Goal: Information Seeking & Learning: Learn about a topic

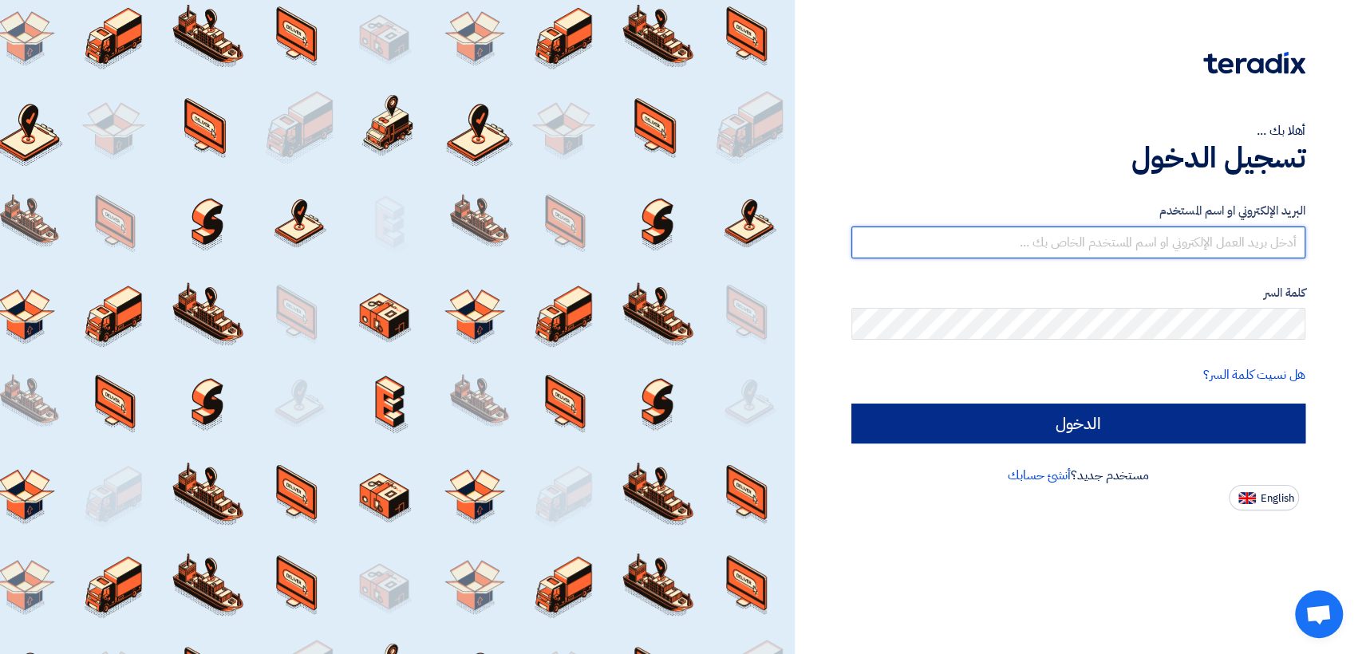
type input "[EMAIL_ADDRESS][DOMAIN_NAME]"
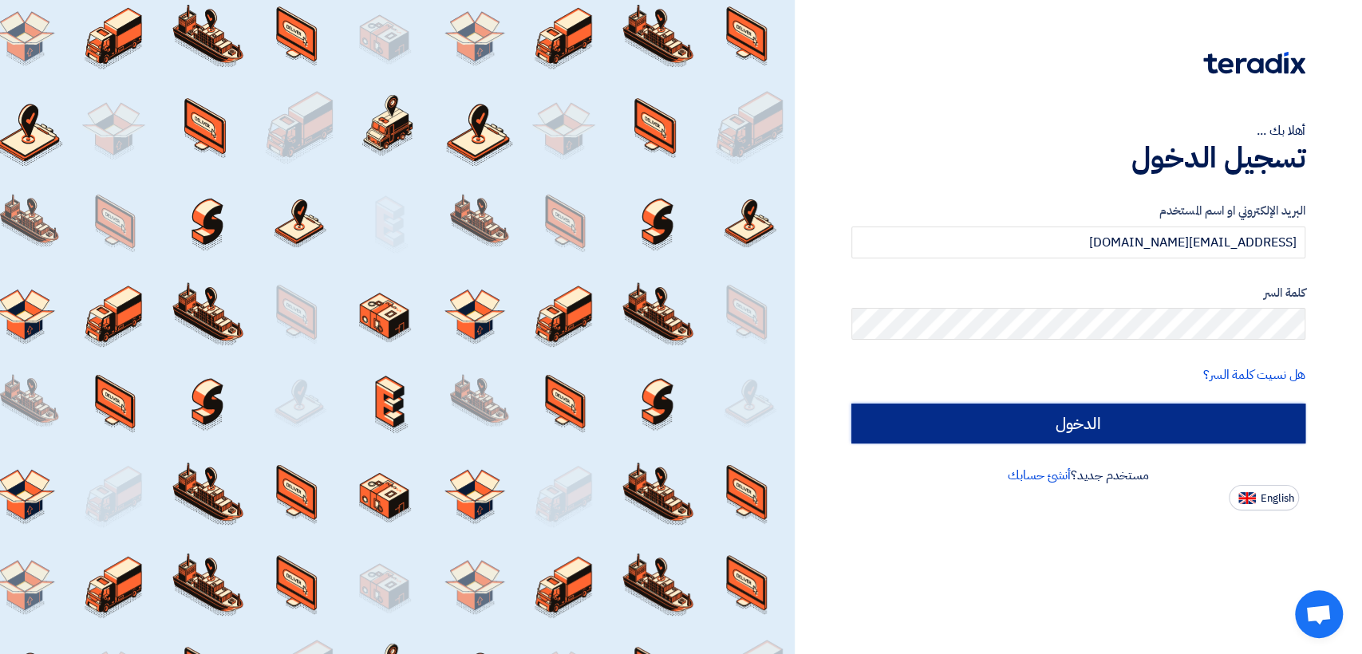
click at [910, 413] on input "الدخول" at bounding box center [1078, 424] width 454 height 40
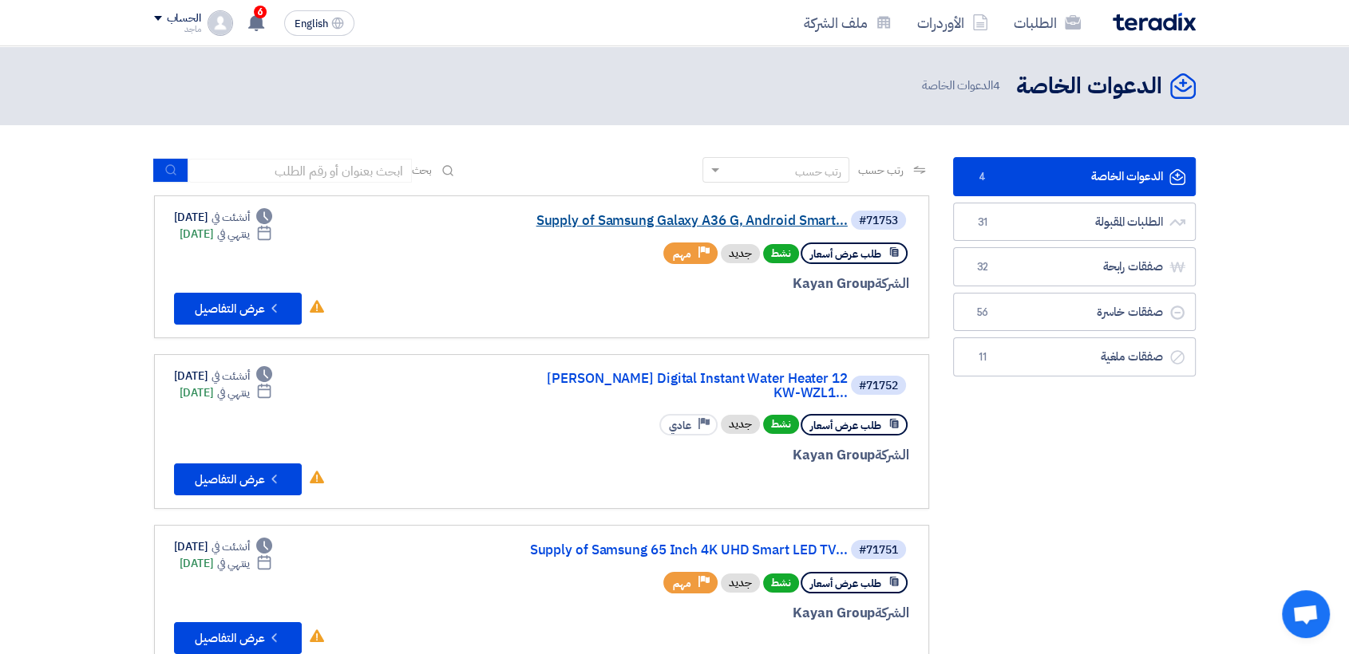
click at [561, 219] on link "Supply of Samsung Galaxy A36 G, Android Smart..." at bounding box center [687, 221] width 319 height 14
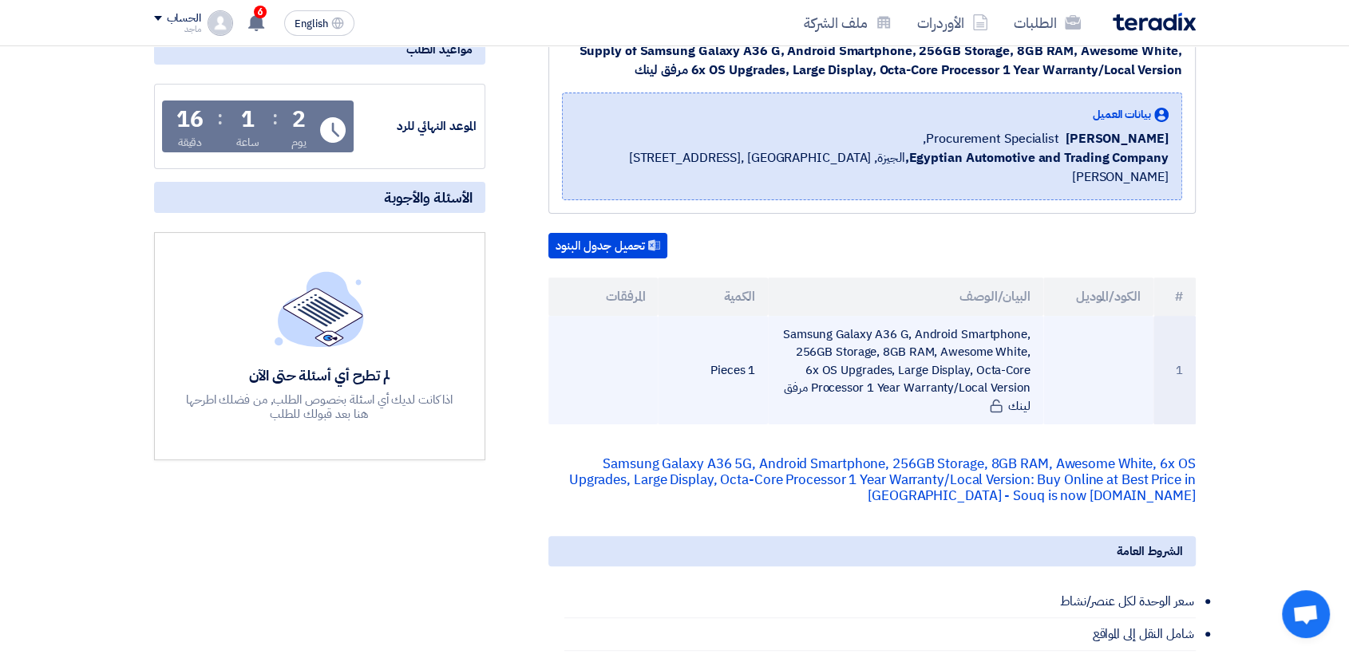
scroll to position [241, 0]
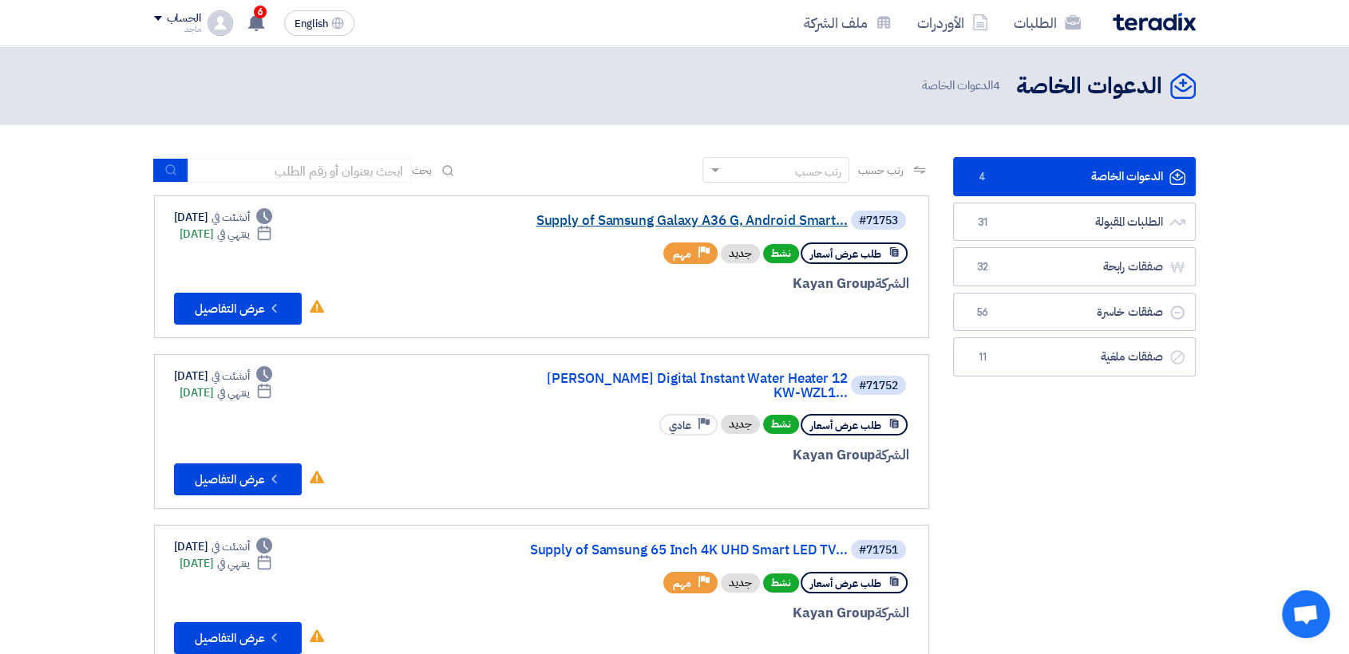
click at [600, 219] on link "Supply of Samsung Galaxy A36 G, Android Smart..." at bounding box center [687, 221] width 319 height 14
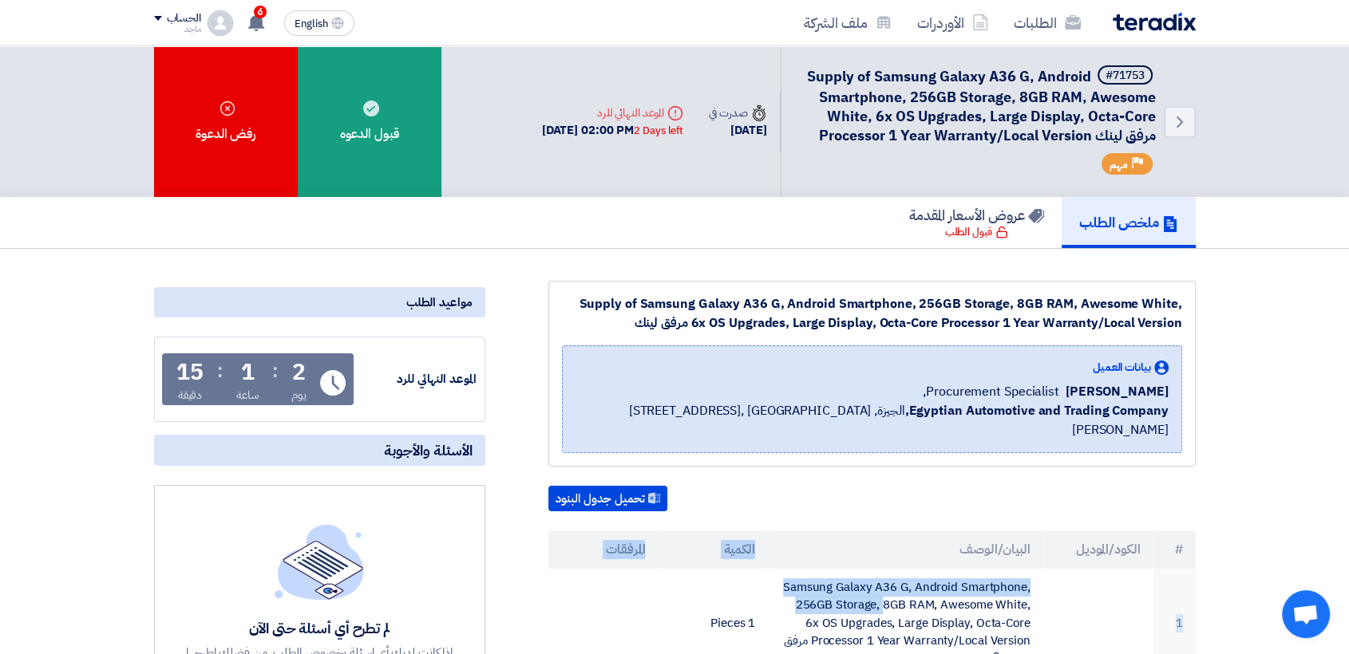
drag, startPoint x: 1026, startPoint y: 560, endPoint x: 828, endPoint y: 525, distance: 201.0
click at [828, 531] on table "# الكود/الموديل البيان/الوصف الكمية المرفقات 1 Samsung Galaxy A36 G, Android Sm…" at bounding box center [871, 605] width 647 height 148
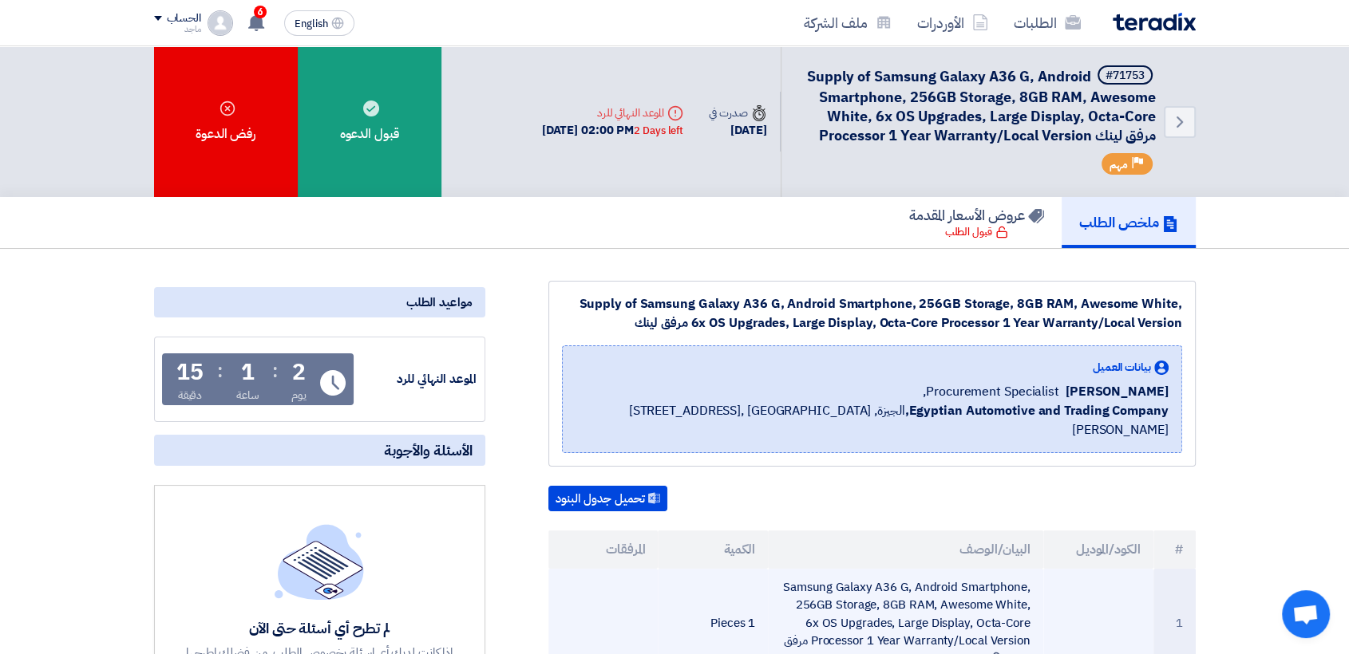
click at [747, 569] on td "1 Pieces" at bounding box center [713, 623] width 110 height 109
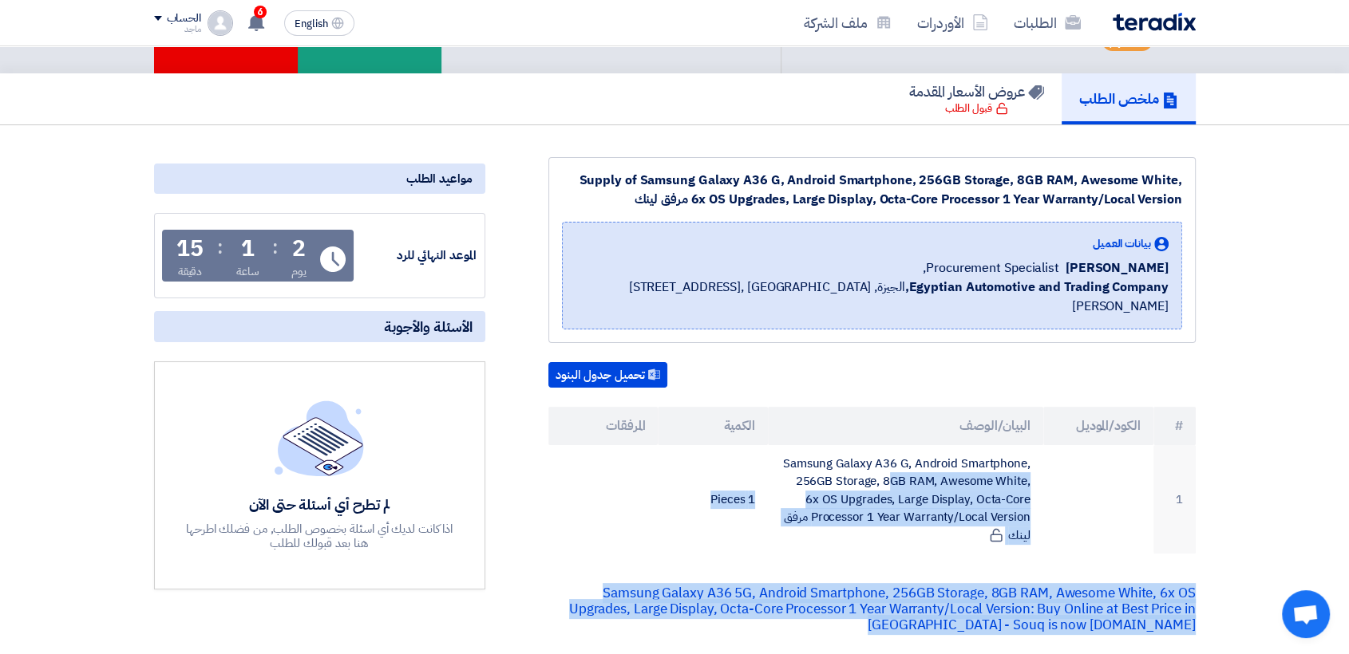
scroll to position [140, 0]
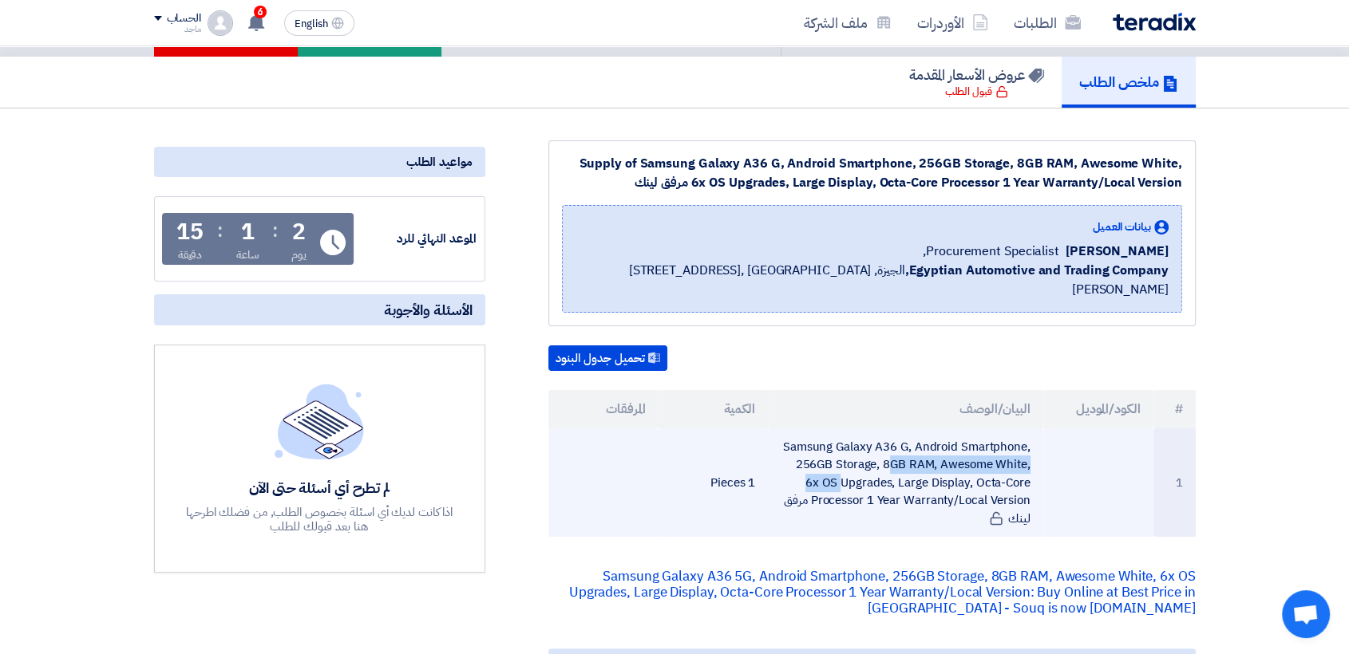
drag, startPoint x: 784, startPoint y: 566, endPoint x: 964, endPoint y: 446, distance: 216.4
click at [965, 448] on td "Samsung Galaxy A36 G, Android Smartphone, 256GB Storage, 8GB RAM, Awesome White…" at bounding box center [905, 483] width 275 height 109
click at [855, 507] on td "Samsung Galaxy A36 G, Android Smartphone, 256GB Storage, 8GB RAM, Awesome White…" at bounding box center [905, 483] width 275 height 109
drag, startPoint x: 810, startPoint y: 478, endPoint x: 781, endPoint y: 413, distance: 71.5
click at [781, 429] on td "Samsung Galaxy A36 G, Android Smartphone, 256GB Storage, 8GB RAM, Awesome White…" at bounding box center [905, 483] width 275 height 109
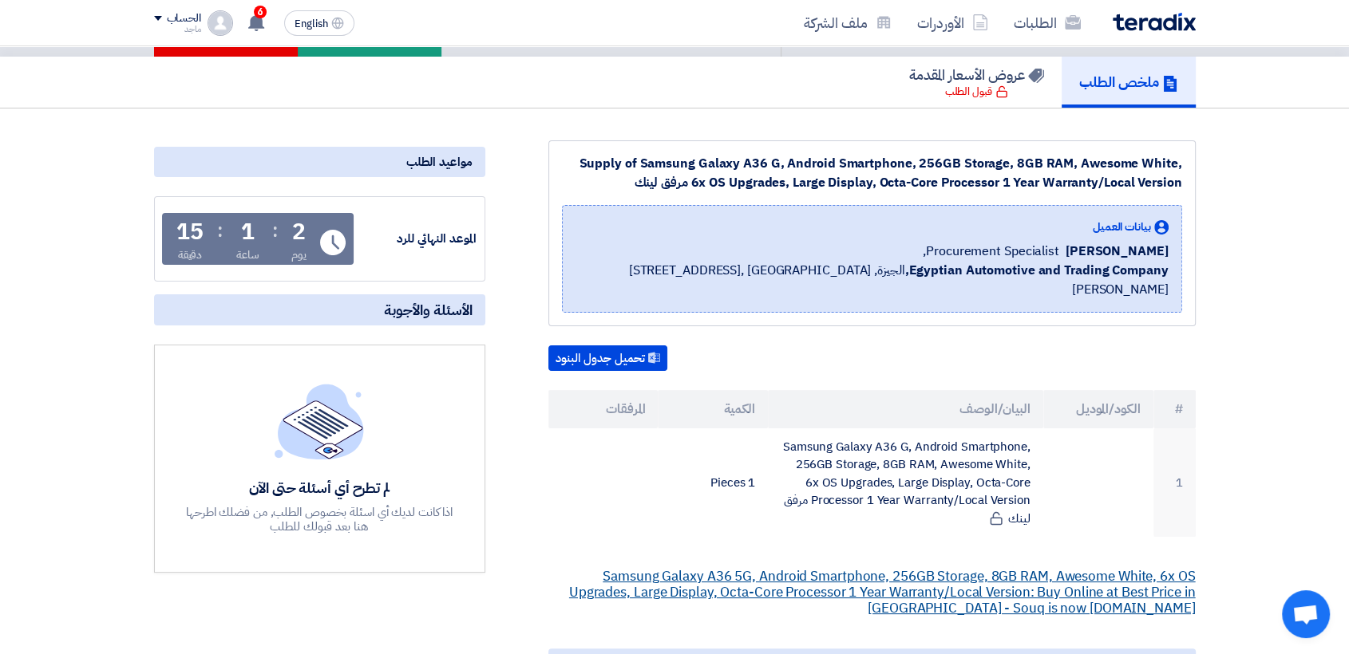
click at [772, 567] on link "Samsung Galaxy A36 5G, Android Smartphone, 256GB Storage, 8GB RAM, Awesome Whit…" at bounding box center [882, 593] width 626 height 52
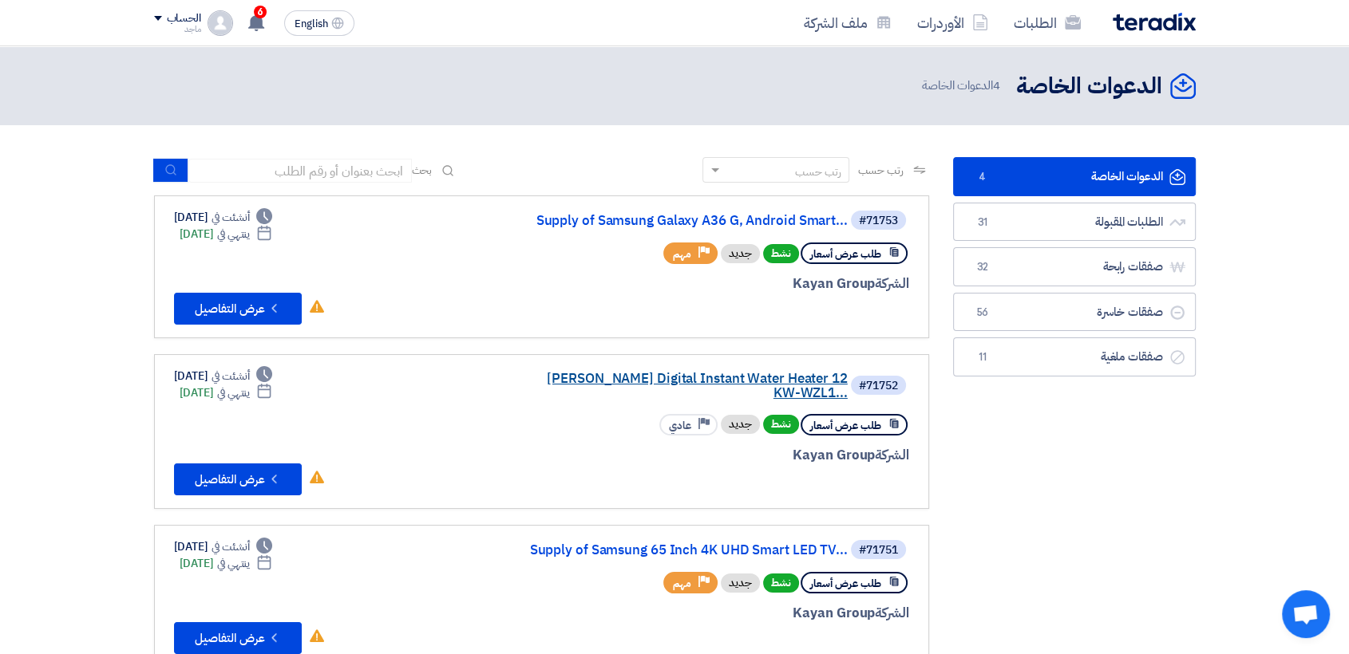
click at [776, 372] on link "[PERSON_NAME] Digital Instant Water Heater 12 KW-WZL1..." at bounding box center [687, 386] width 319 height 29
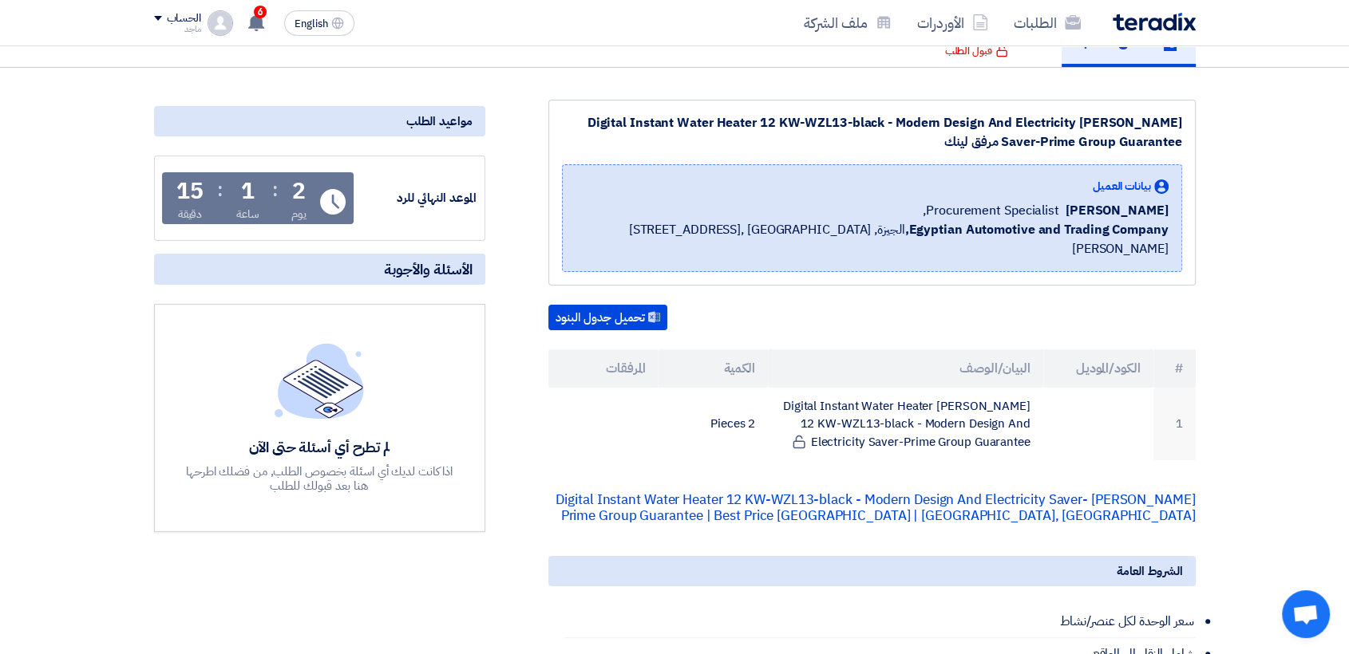
scroll to position [192, 0]
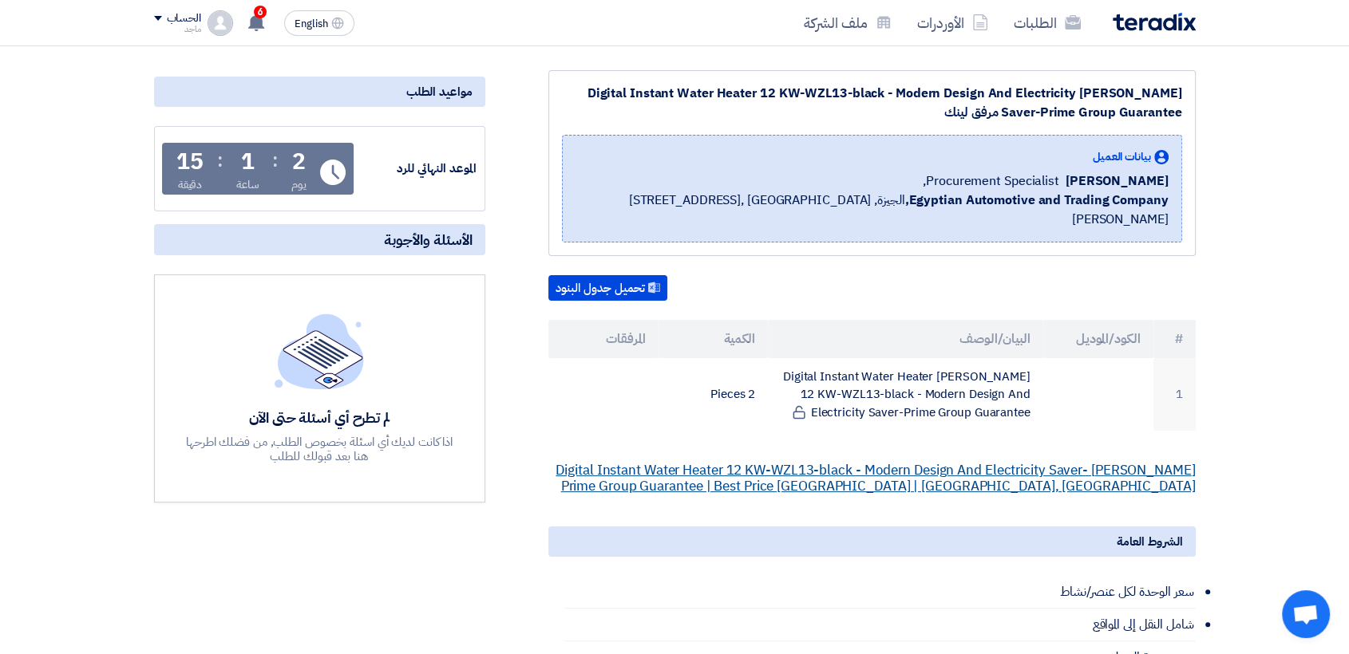
click at [796, 460] on link "[PERSON_NAME] Digital Instant Water Heater 12 KW-WZL13-black - Modern Design An…" at bounding box center [874, 478] width 639 height 36
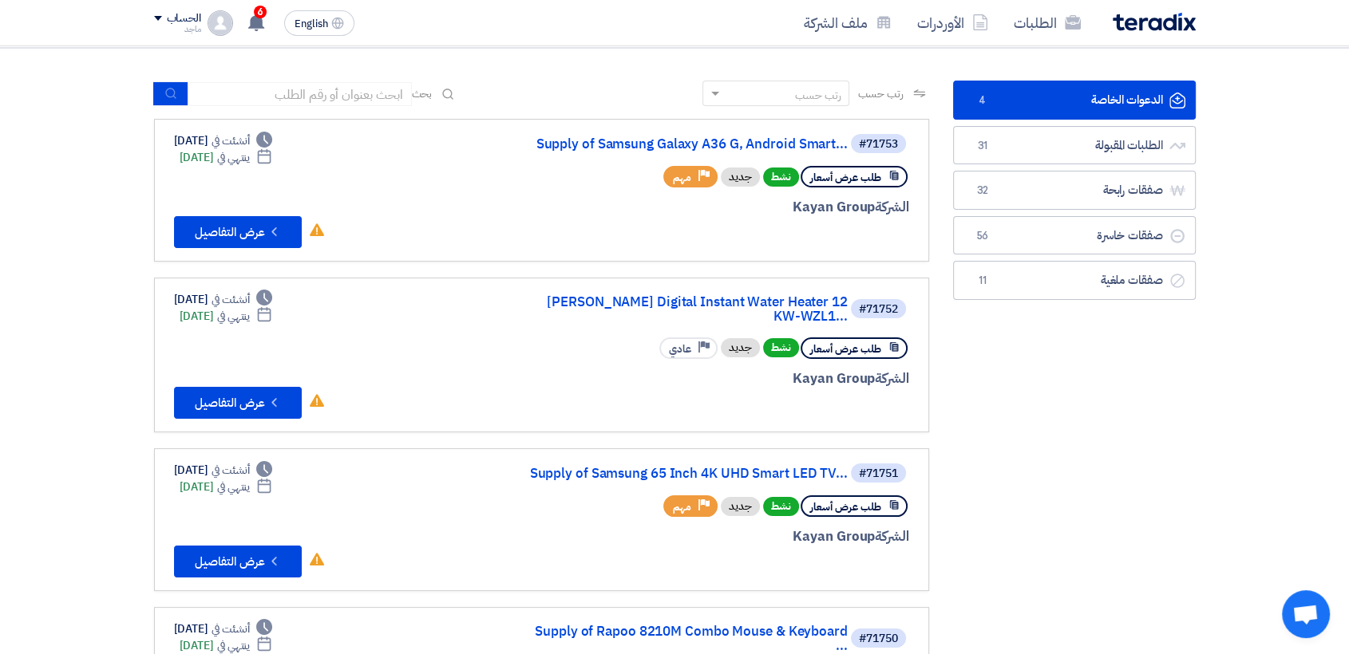
scroll to position [98, 0]
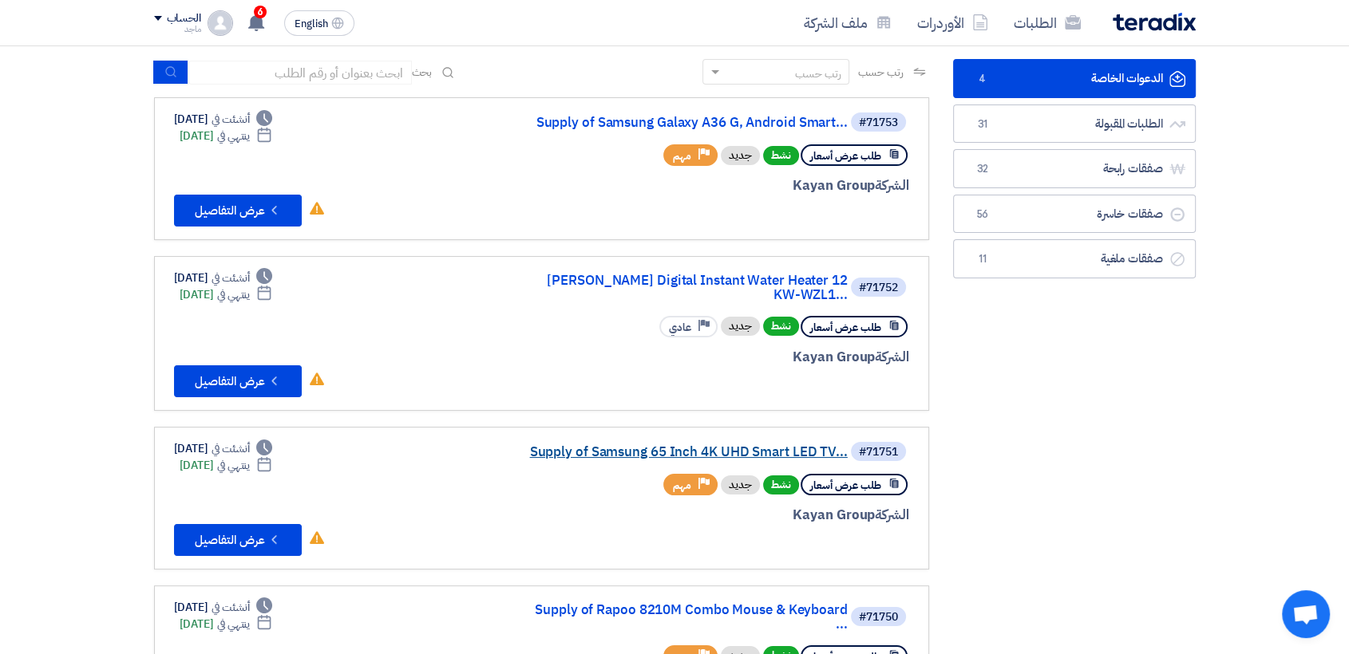
click at [662, 445] on link "Supply of Samsung 65 Inch 4K UHD Smart LED TV..." at bounding box center [687, 452] width 319 height 14
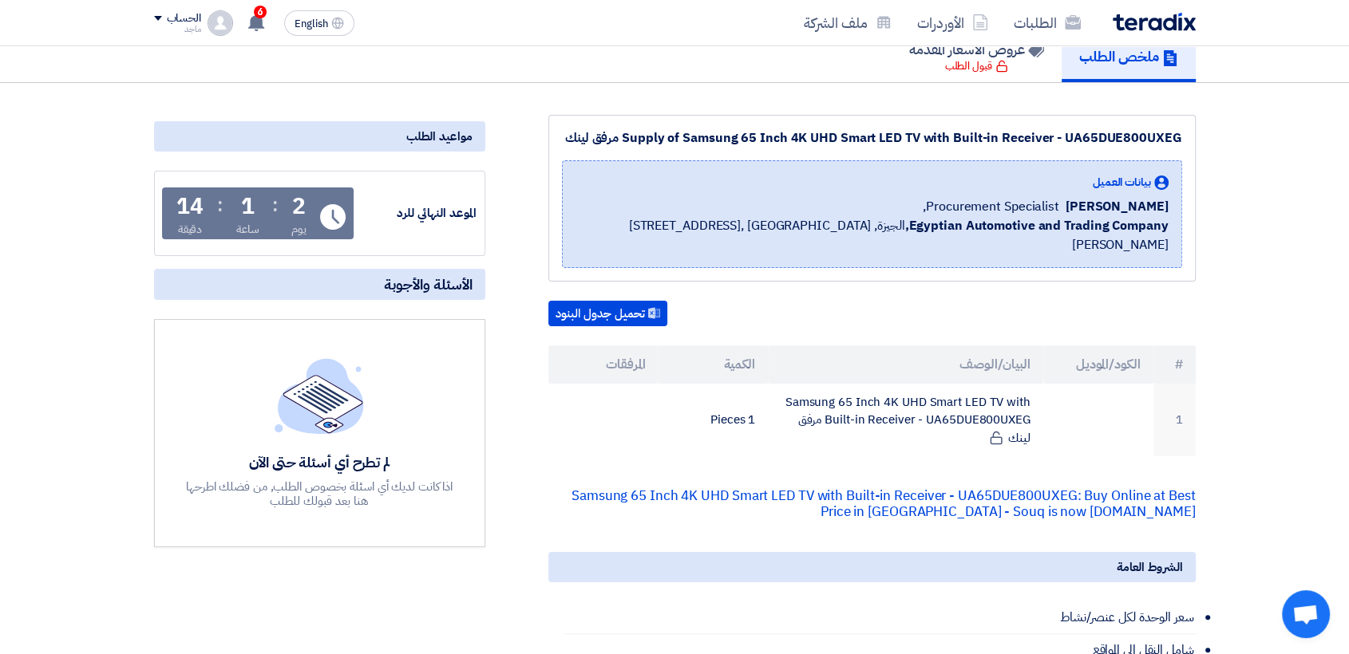
scroll to position [157, 0]
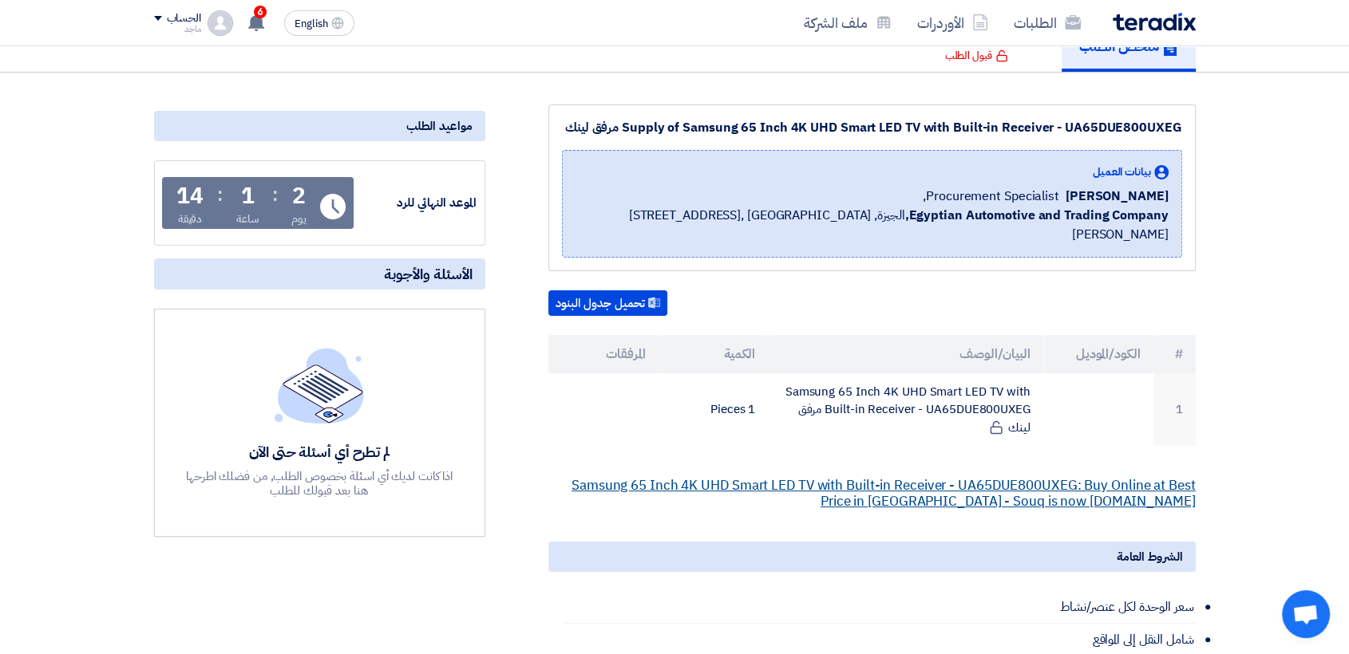
click at [826, 476] on link "Samsung 65 Inch 4K UHD Smart LED TV with Built-in Receiver - UA65DUE800UXEG: Bu…" at bounding box center [883, 494] width 624 height 36
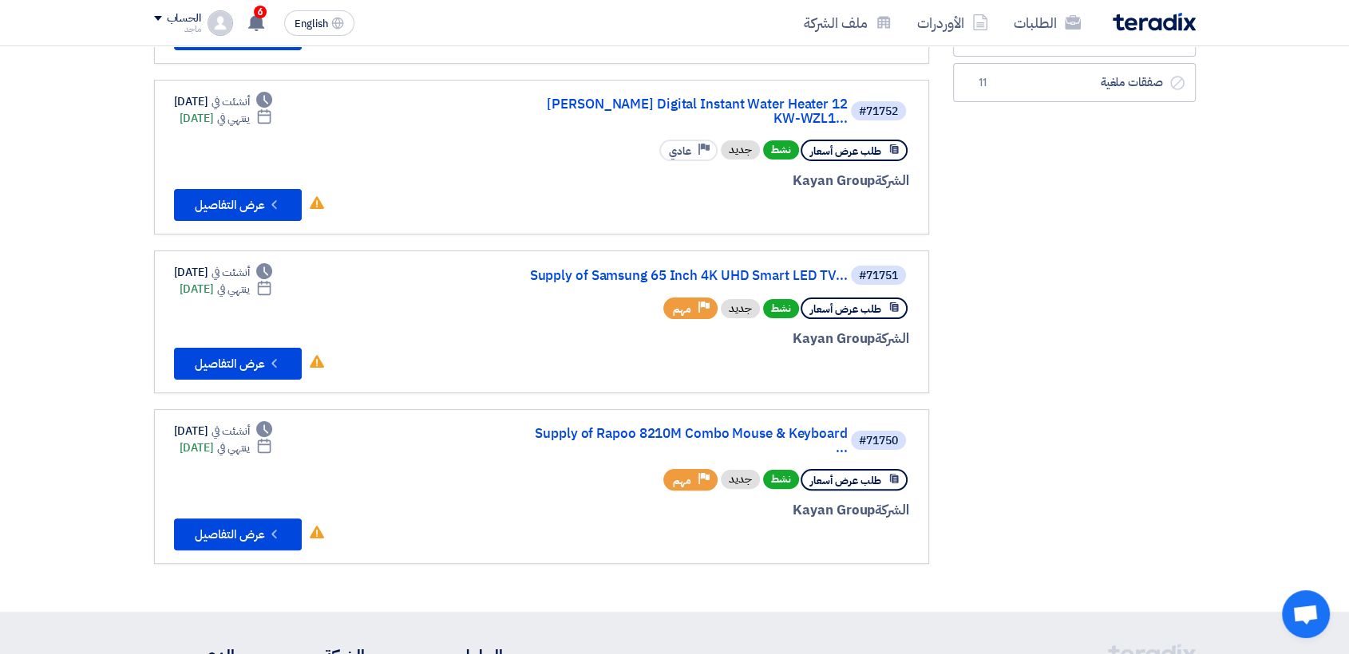
scroll to position [310, 0]
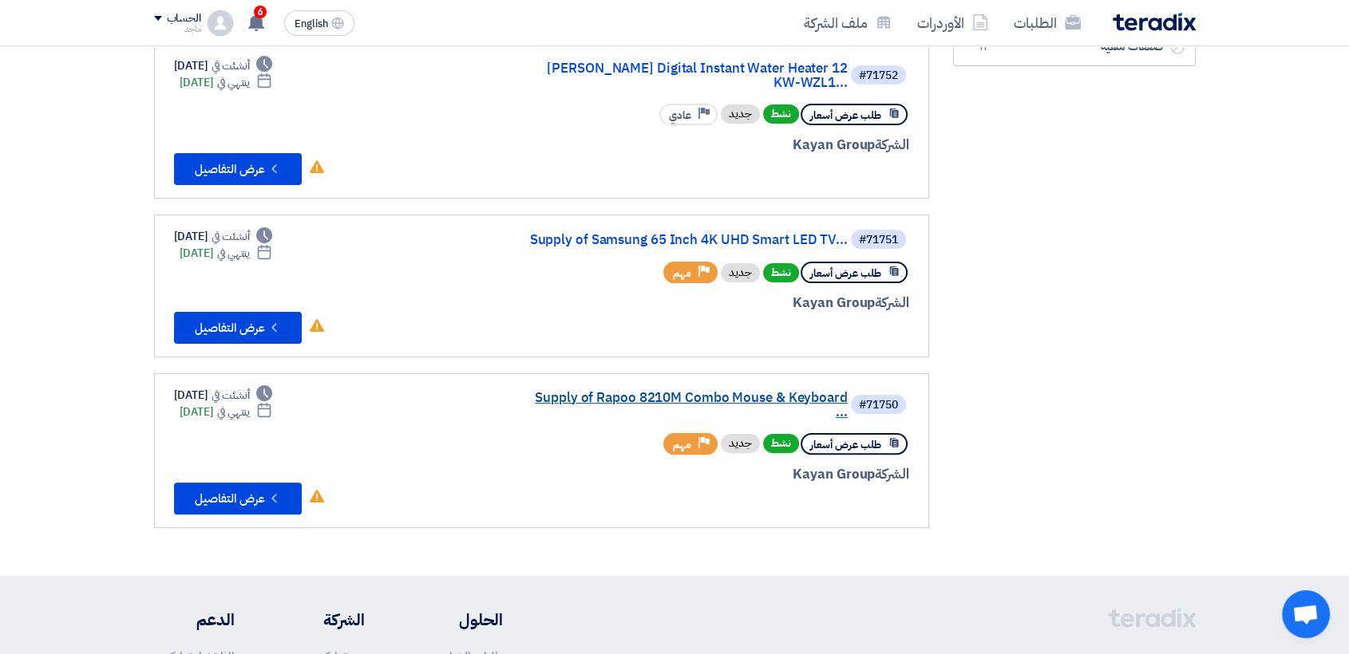
click at [600, 391] on link "Supply of Rapoo 8210M Combo Mouse & Keyboard ..." at bounding box center [687, 405] width 319 height 29
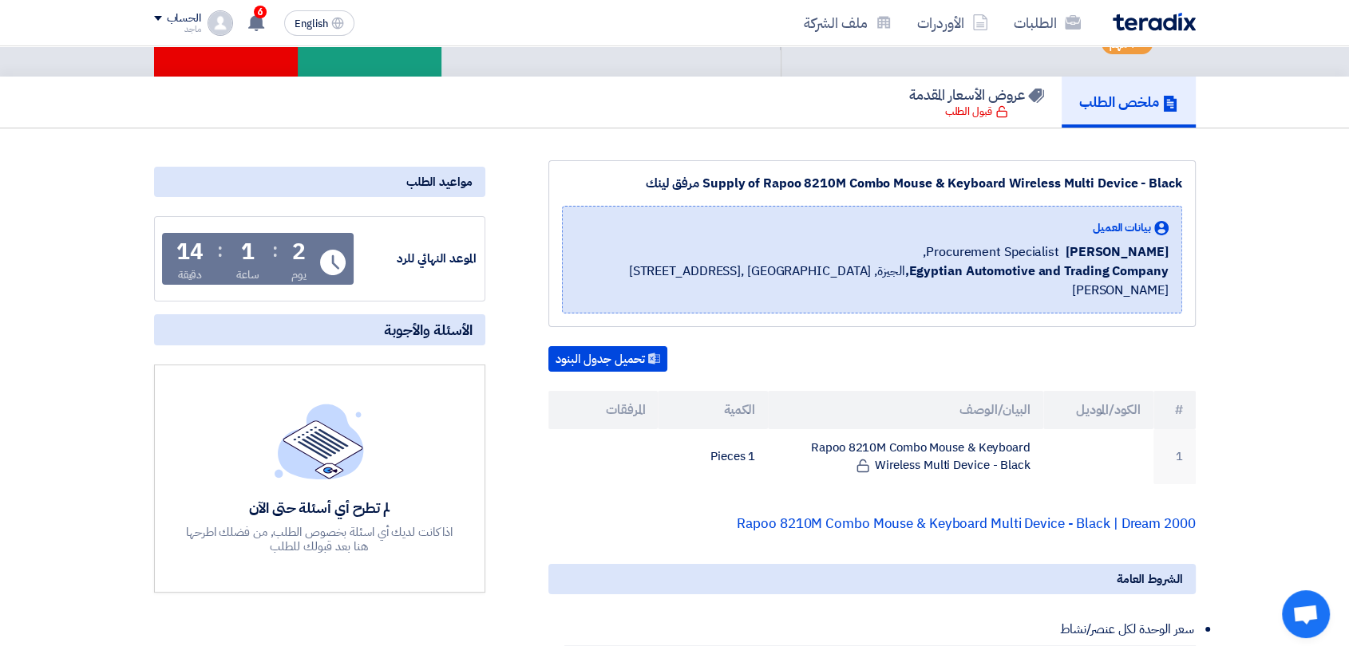
scroll to position [89, 0]
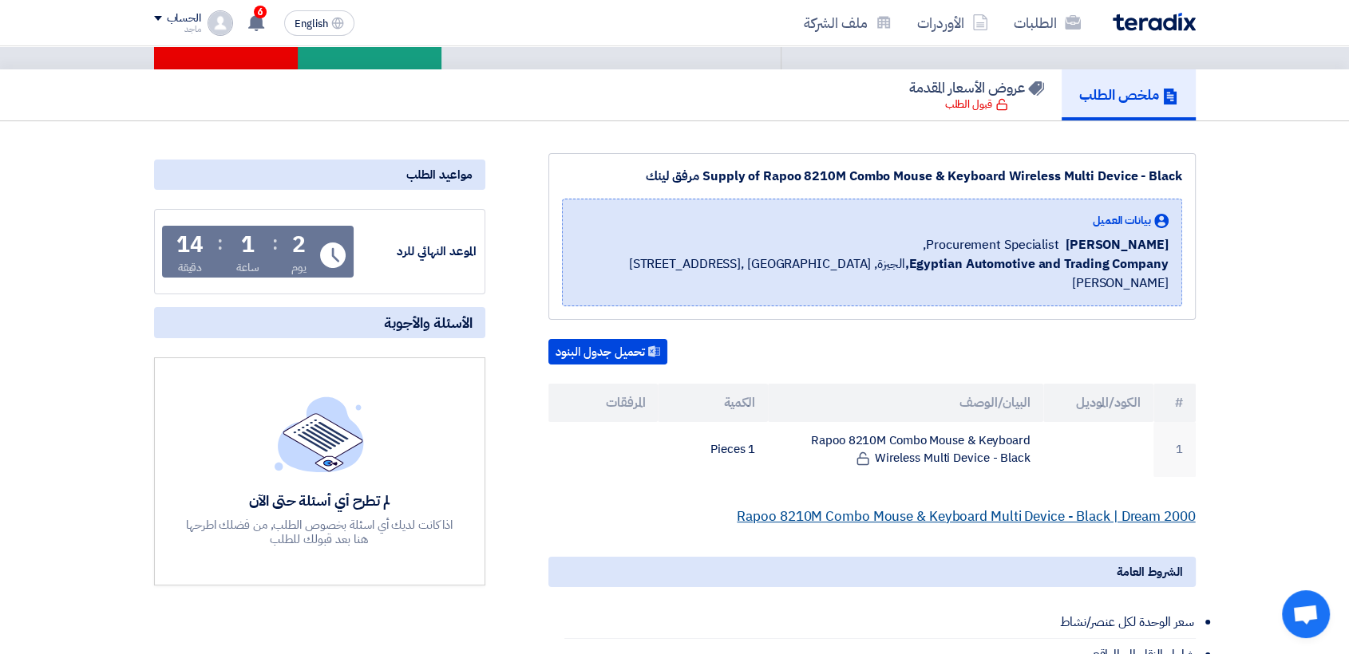
click at [875, 507] on link "Rapoo 8210M Combo Mouse & Keyboard Multi Device - Black | Dream 2000" at bounding box center [966, 517] width 458 height 20
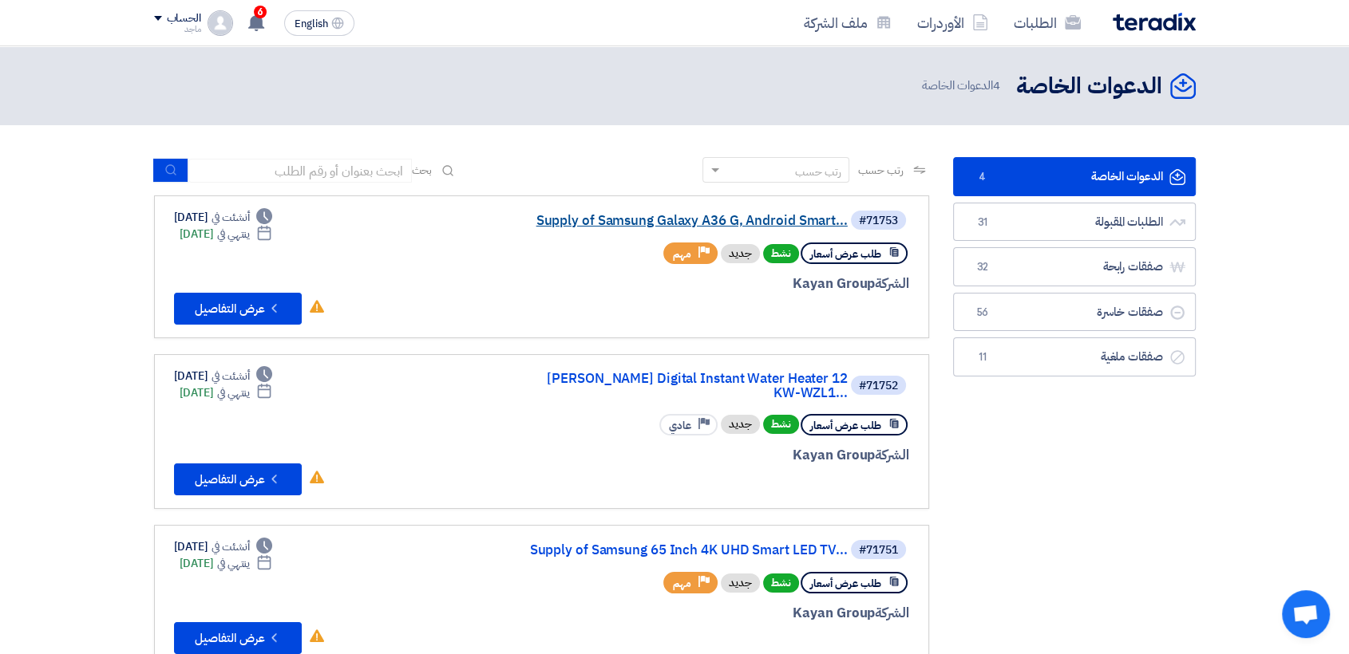
click at [743, 225] on link "Supply of Samsung Galaxy A36 G, Android Smart..." at bounding box center [687, 221] width 319 height 14
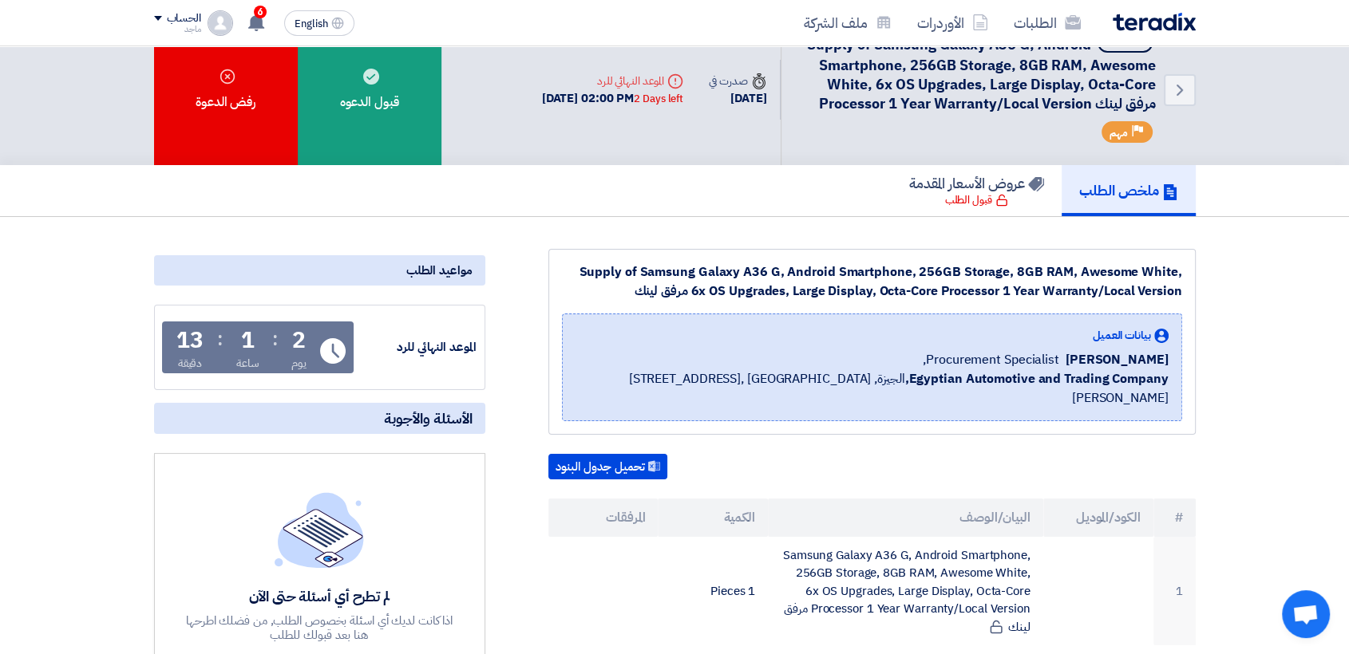
scroll to position [89, 0]
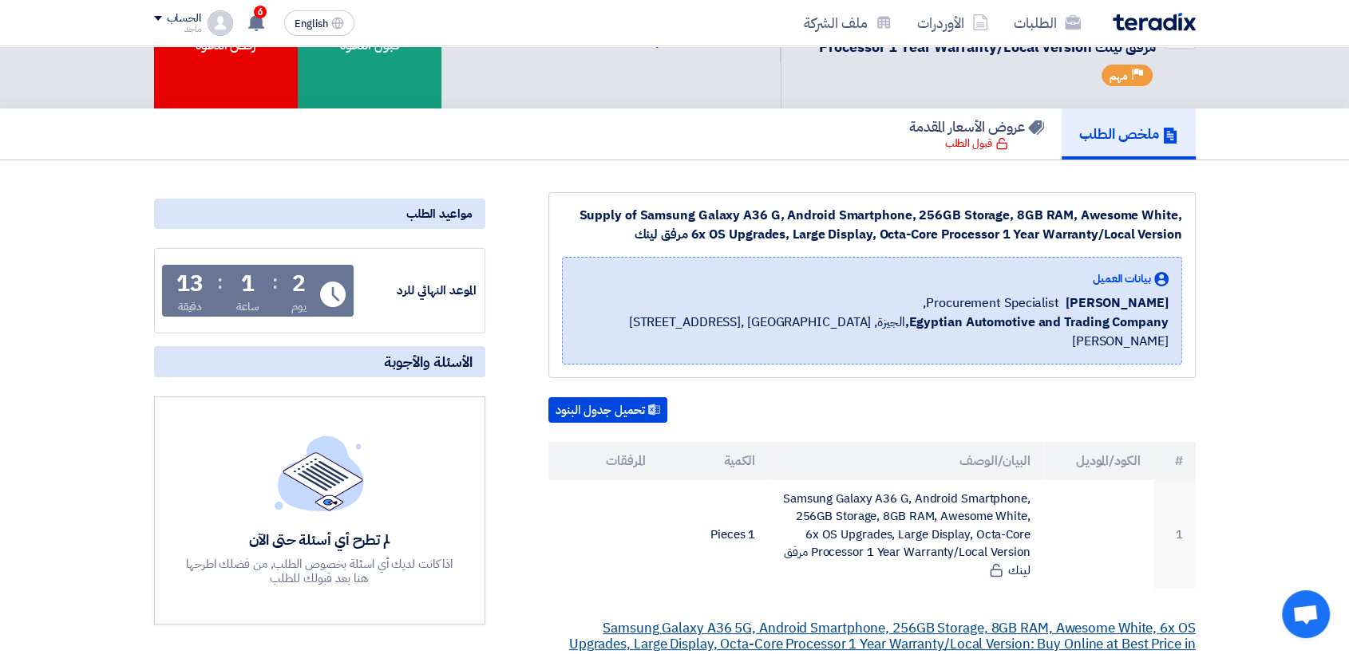
click at [804, 618] on link "Samsung Galaxy A36 5G, Android Smartphone, 256GB Storage, 8GB RAM, Awesome Whit…" at bounding box center [882, 644] width 626 height 52
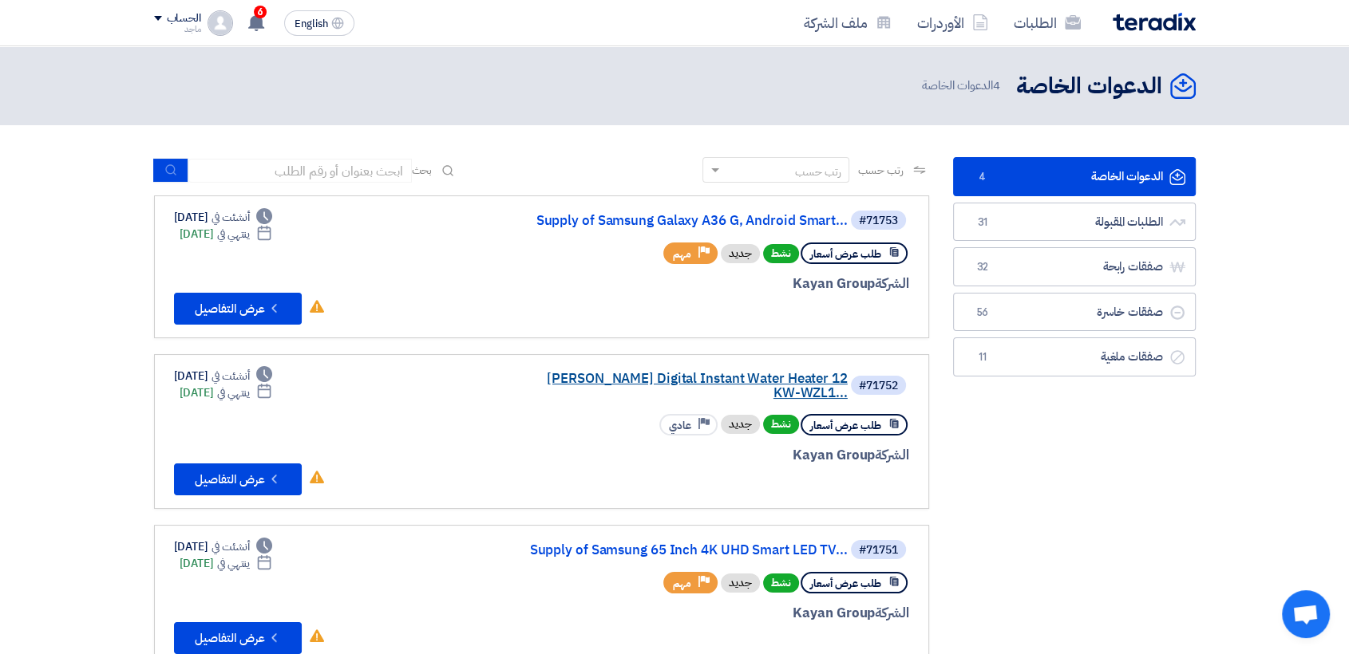
click at [773, 378] on link "[PERSON_NAME] Digital Instant Water Heater 12 KW-WZL1..." at bounding box center [687, 386] width 319 height 29
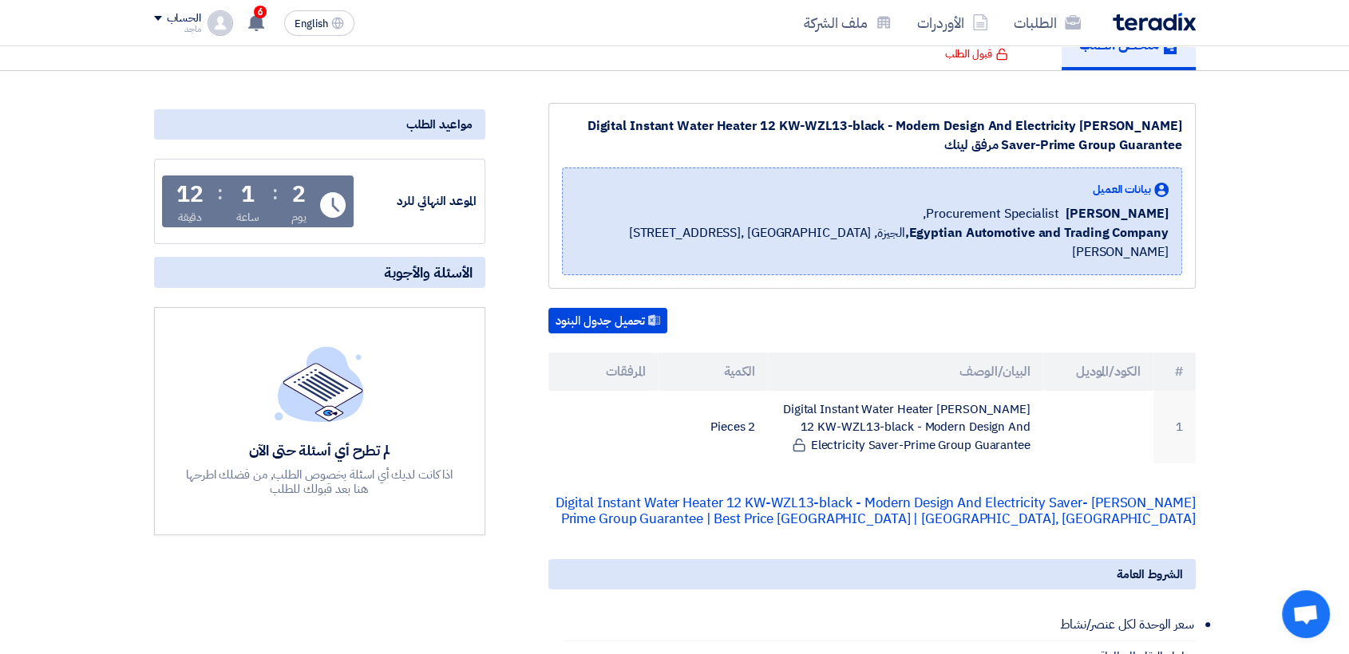
scroll to position [258, 0]
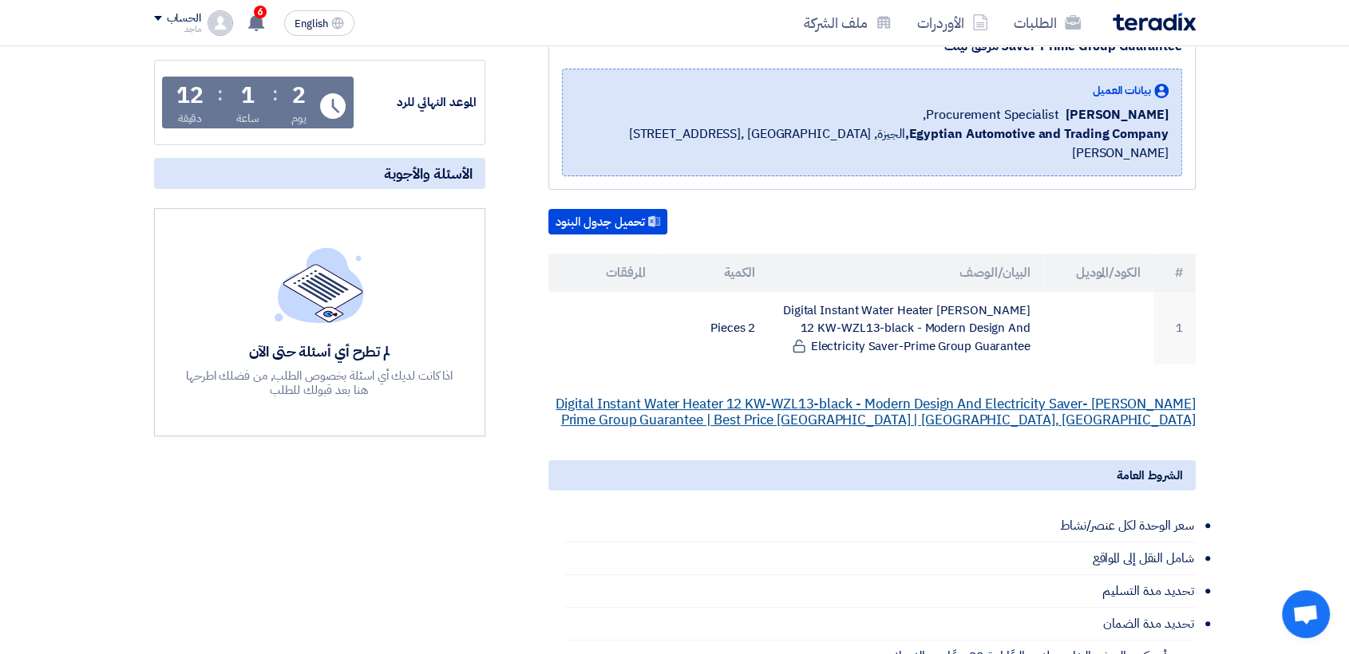
click at [745, 394] on link "[PERSON_NAME] Digital Instant Water Heater 12 KW-WZL13-black - Modern Design An…" at bounding box center [874, 412] width 639 height 36
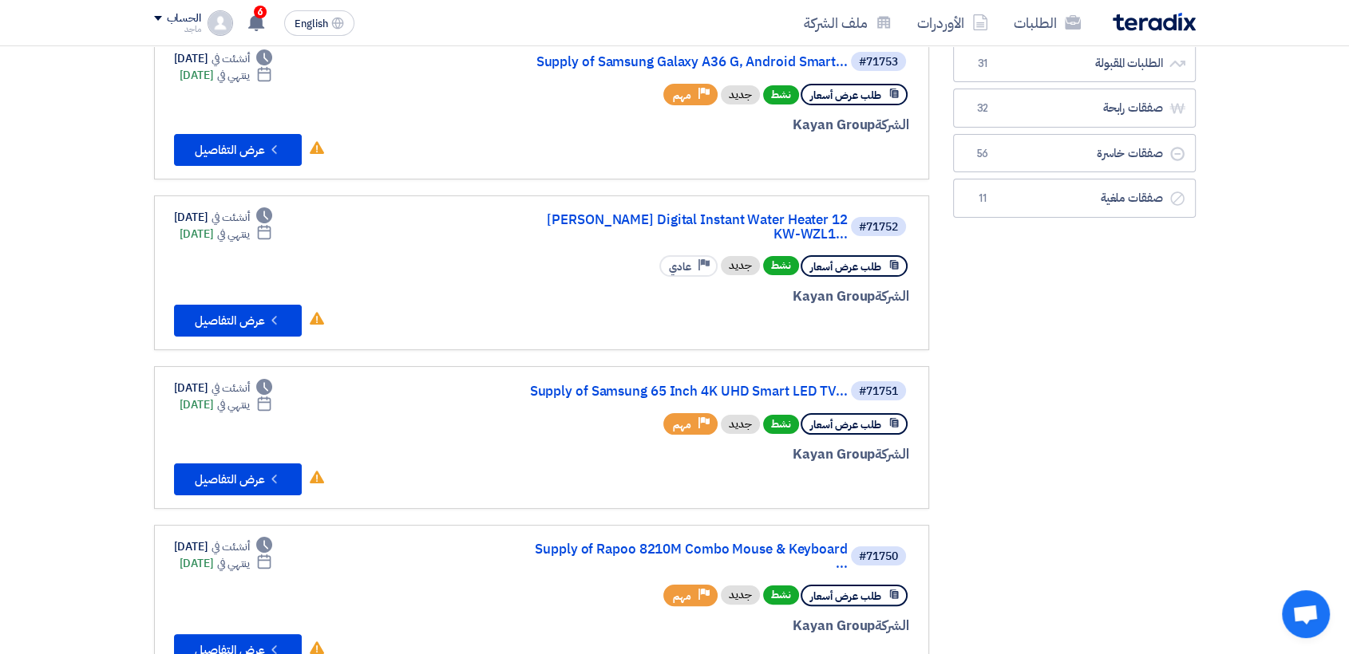
scroll to position [166, 0]
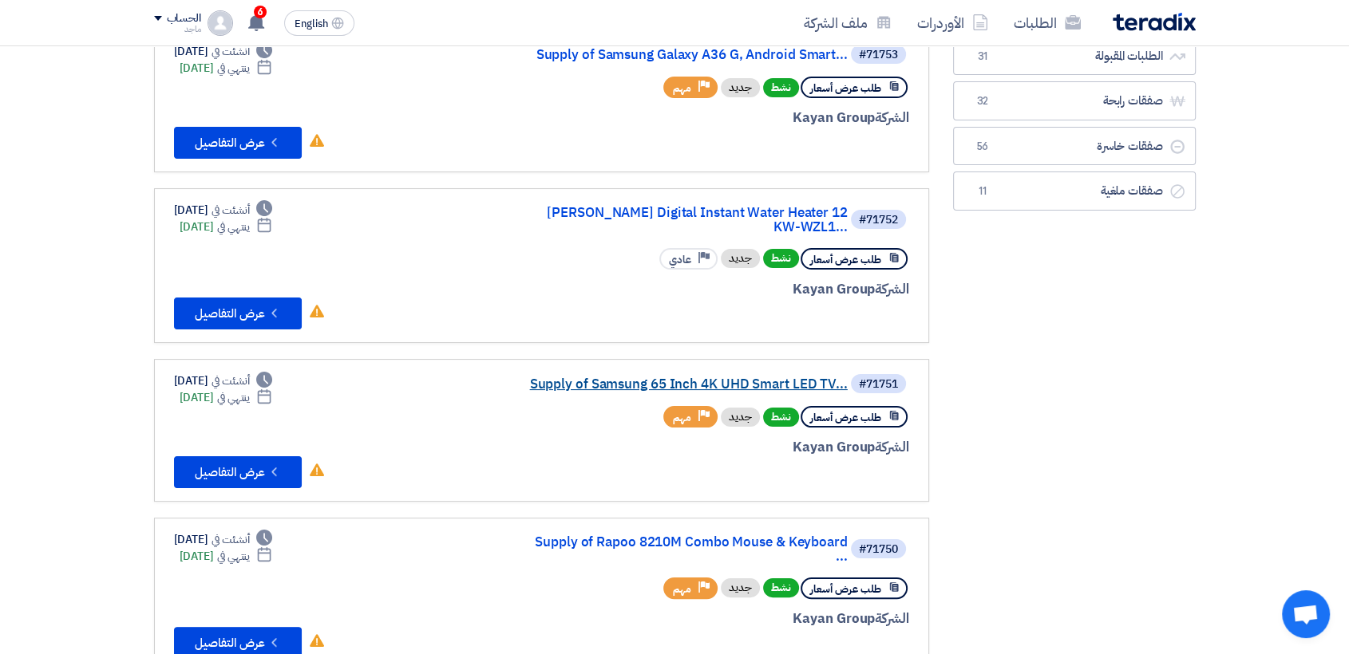
click at [585, 377] on link "Supply of Samsung 65 Inch 4K UHD Smart LED TV..." at bounding box center [687, 384] width 319 height 14
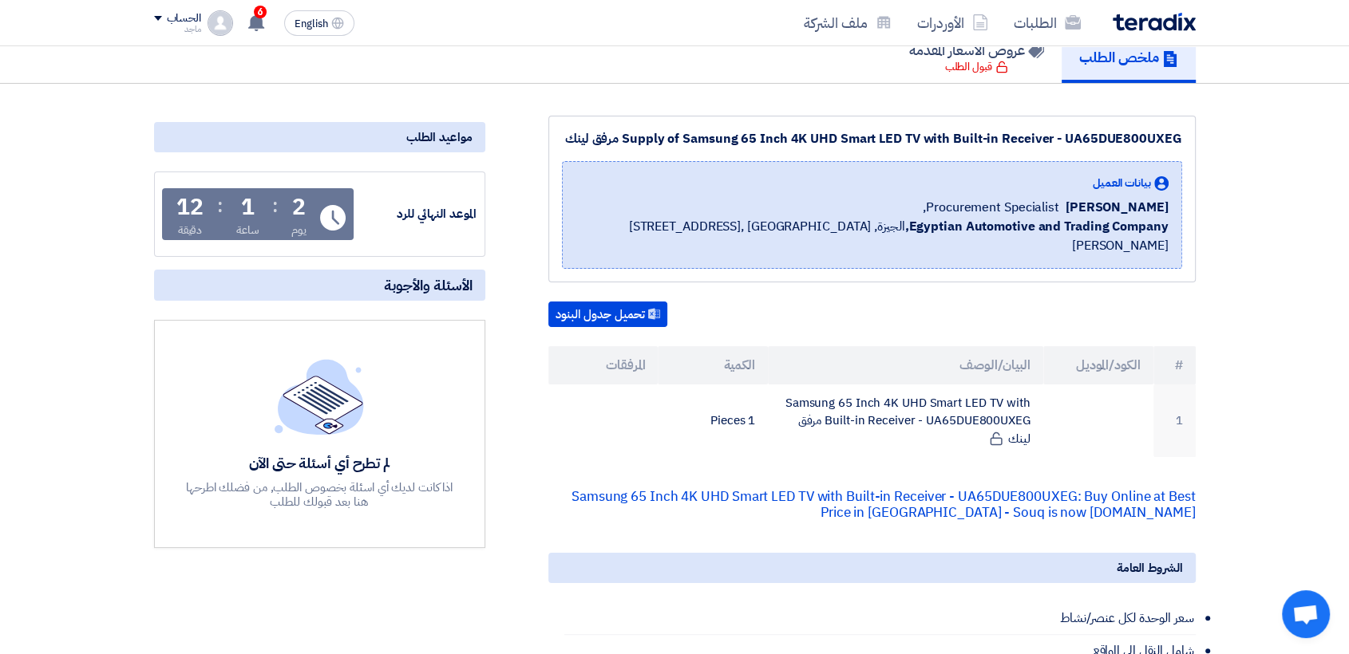
scroll to position [173, 0]
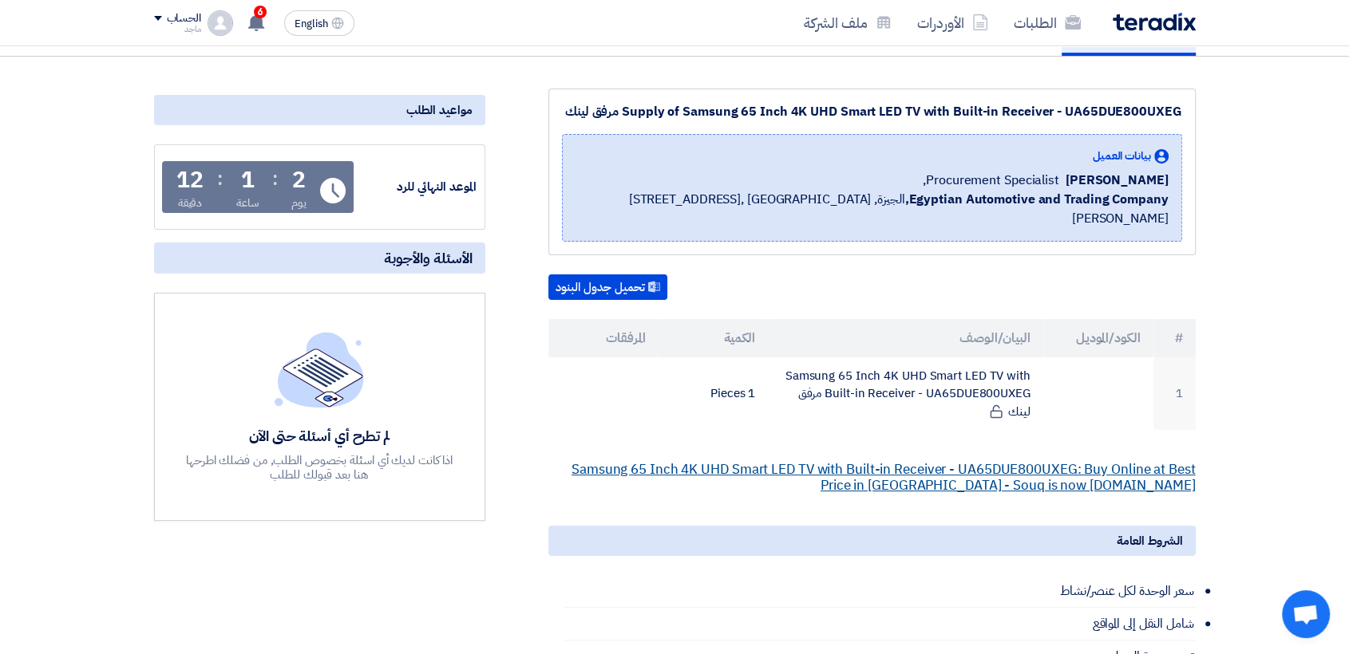
click at [718, 460] on link "Samsung 65 Inch 4K UHD Smart LED TV with Built-in Receiver - UA65DUE800UXEG: Bu…" at bounding box center [883, 478] width 624 height 36
